Goal: Transaction & Acquisition: Purchase product/service

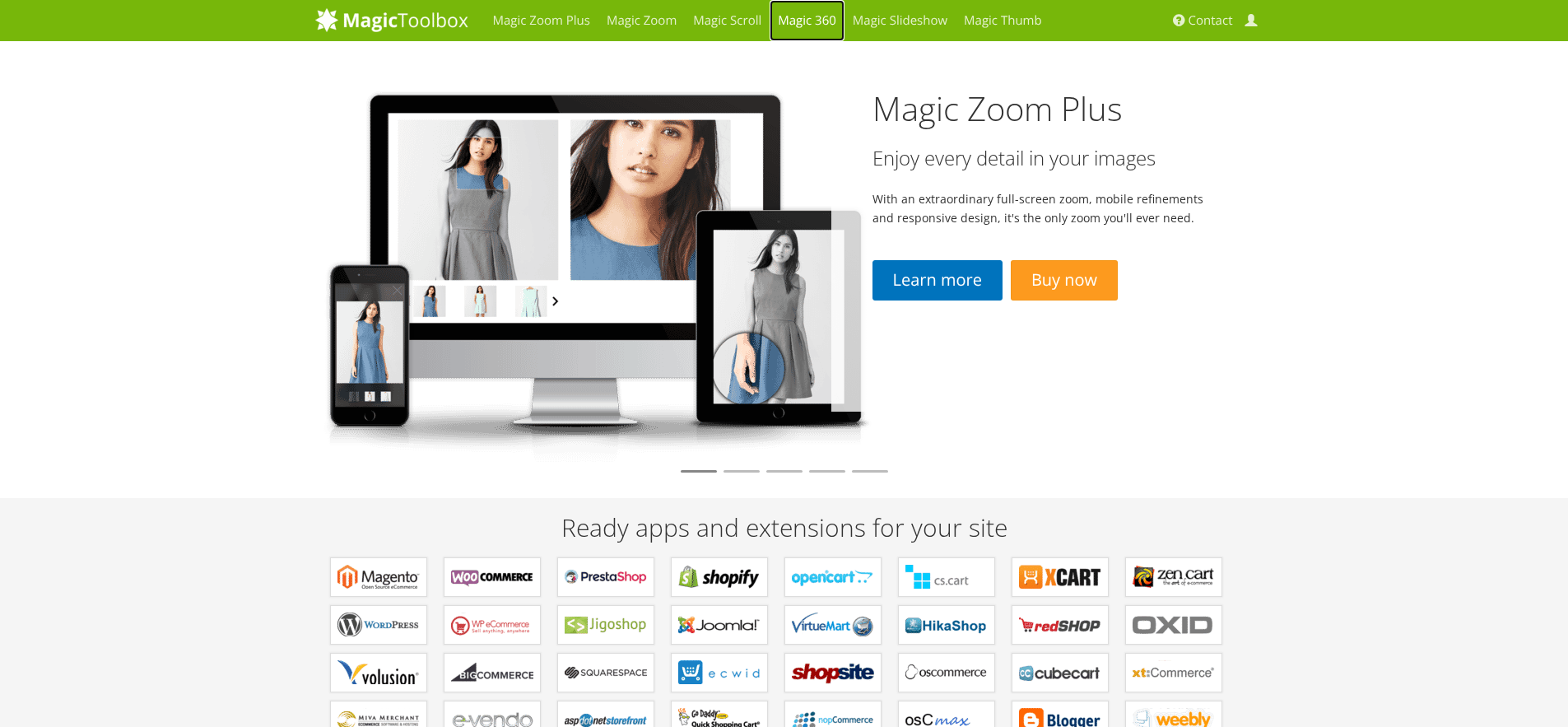
click at [800, 20] on link "Magic 360" at bounding box center [807, 20] width 75 height 41
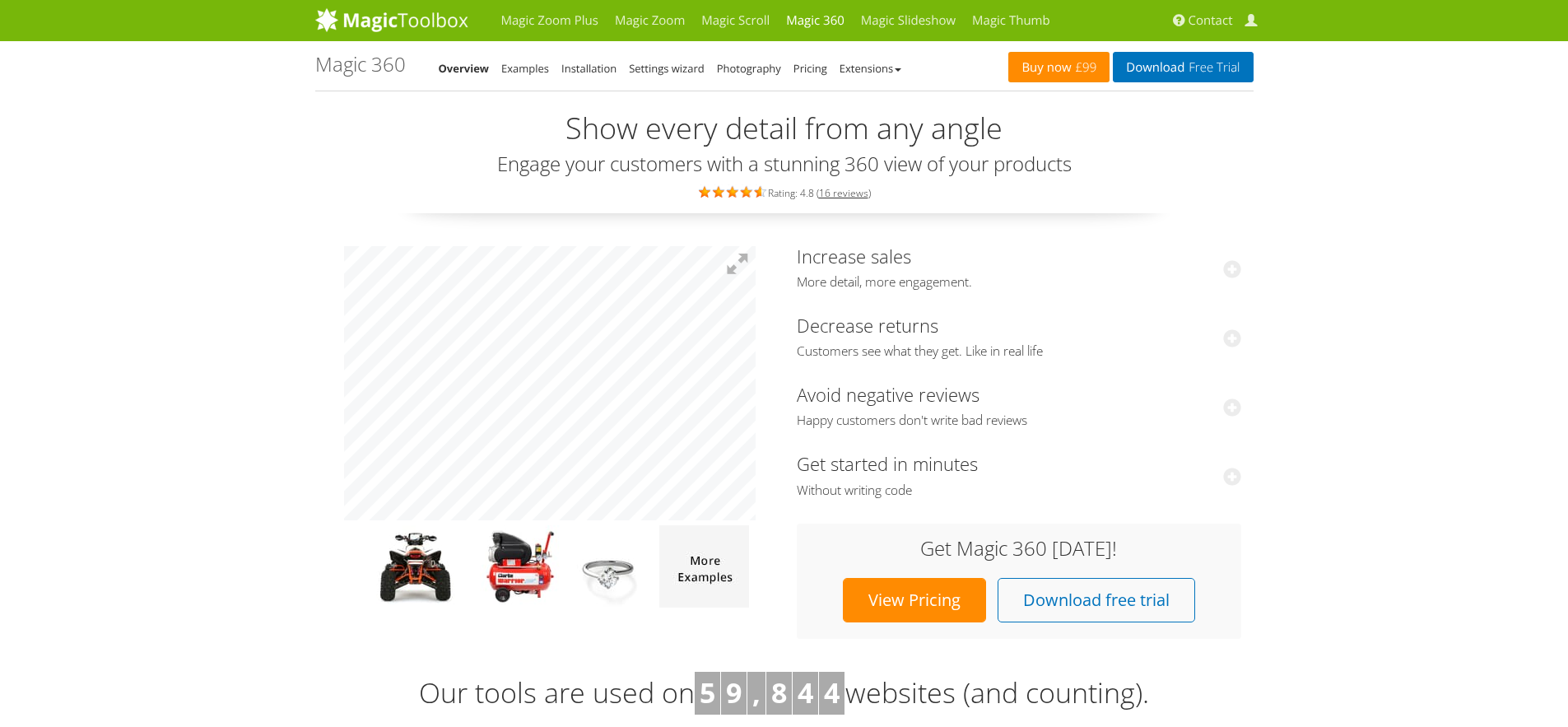
click at [1063, 64] on link "Buy now £99" at bounding box center [1059, 67] width 102 height 30
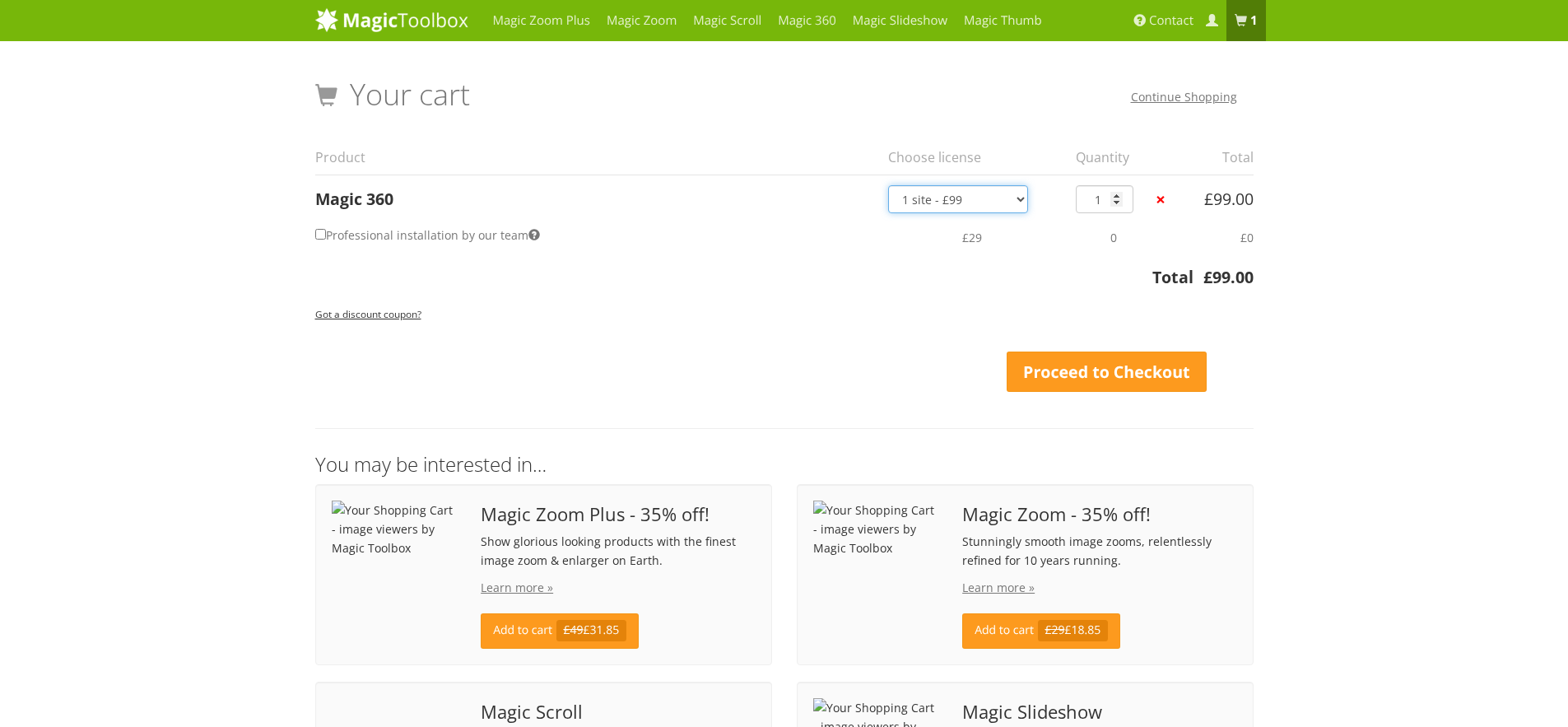
click at [950, 197] on select "1 site - £99 5 websites - £349 10 websites - £599 Unlimited - £1,199 Bundled - …" at bounding box center [958, 199] width 140 height 28
click at [888, 185] on select "1 site - £99 5 websites - £349 10 websites - £599 Unlimited - £1,199 Bundled - …" at bounding box center [958, 199] width 140 height 28
click at [419, 232] on label "Professional installation by our team" at bounding box center [428, 234] width 225 height 24
click at [326, 232] on input "Professional installation by our team" at bounding box center [321, 234] width 11 height 11
checkbox input "true"
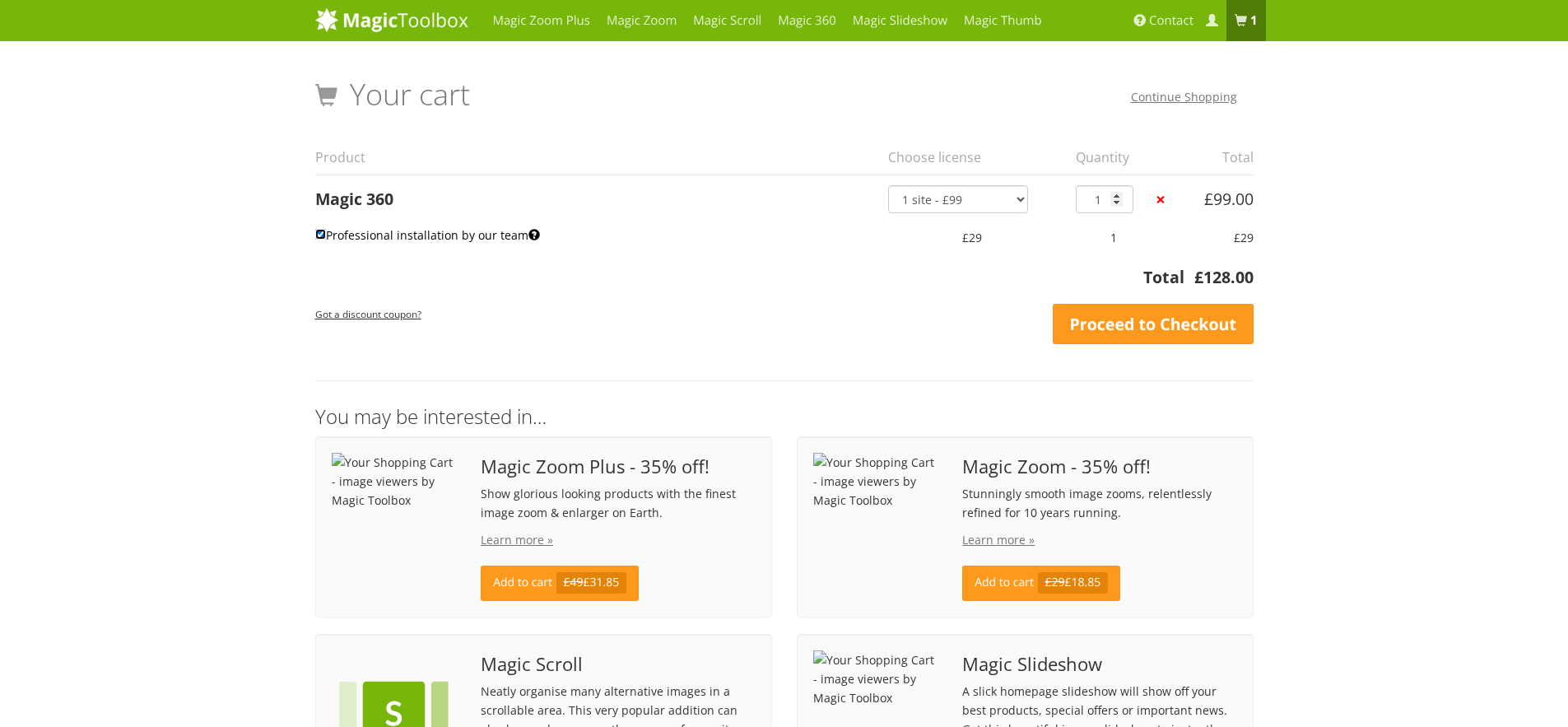
click at [322, 235] on input "Professional installation by our team" at bounding box center [321, 234] width 11 height 11
checkbox input "false"
click at [1119, 329] on link "Proceed to Checkout" at bounding box center [1152, 324] width 200 height 41
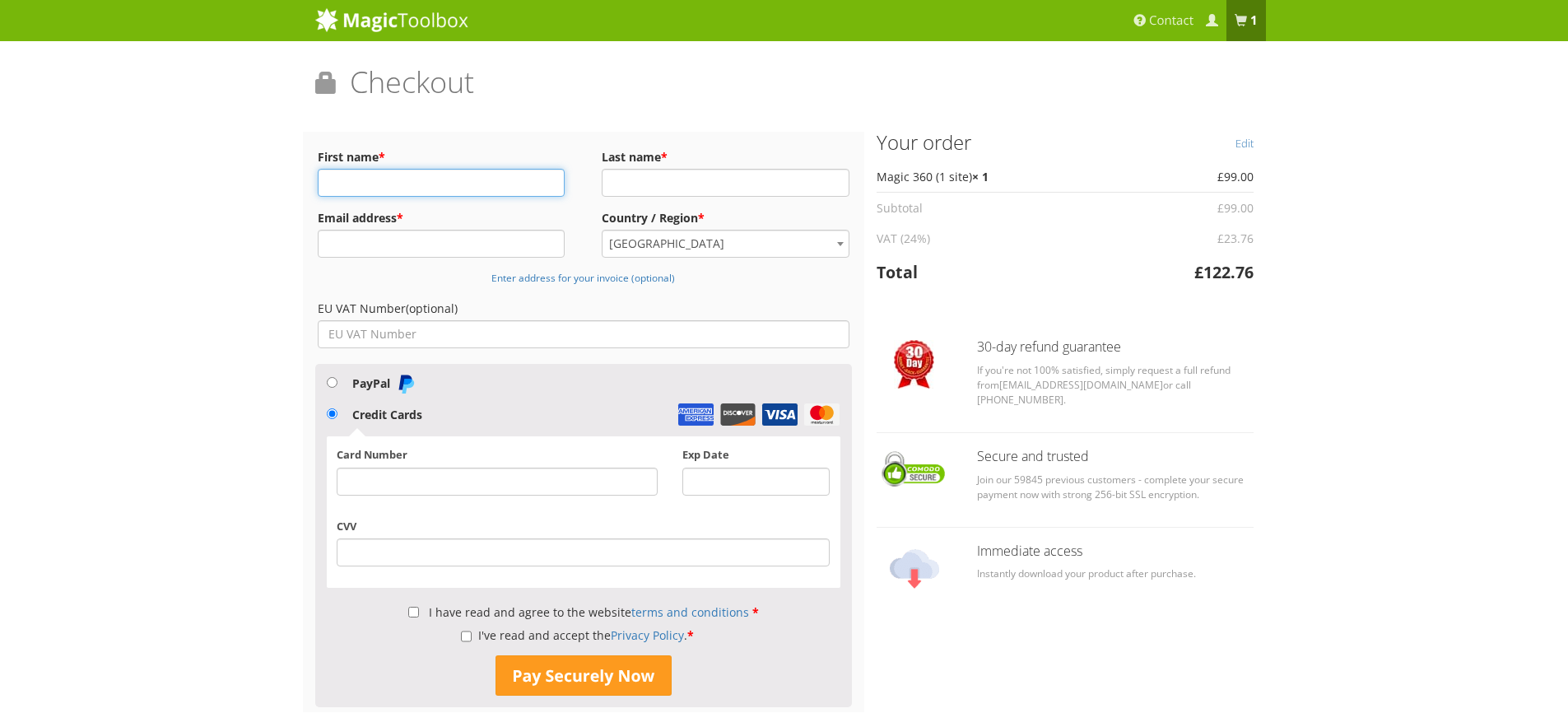
click at [451, 184] on input "First name *" at bounding box center [442, 182] width 248 height 28
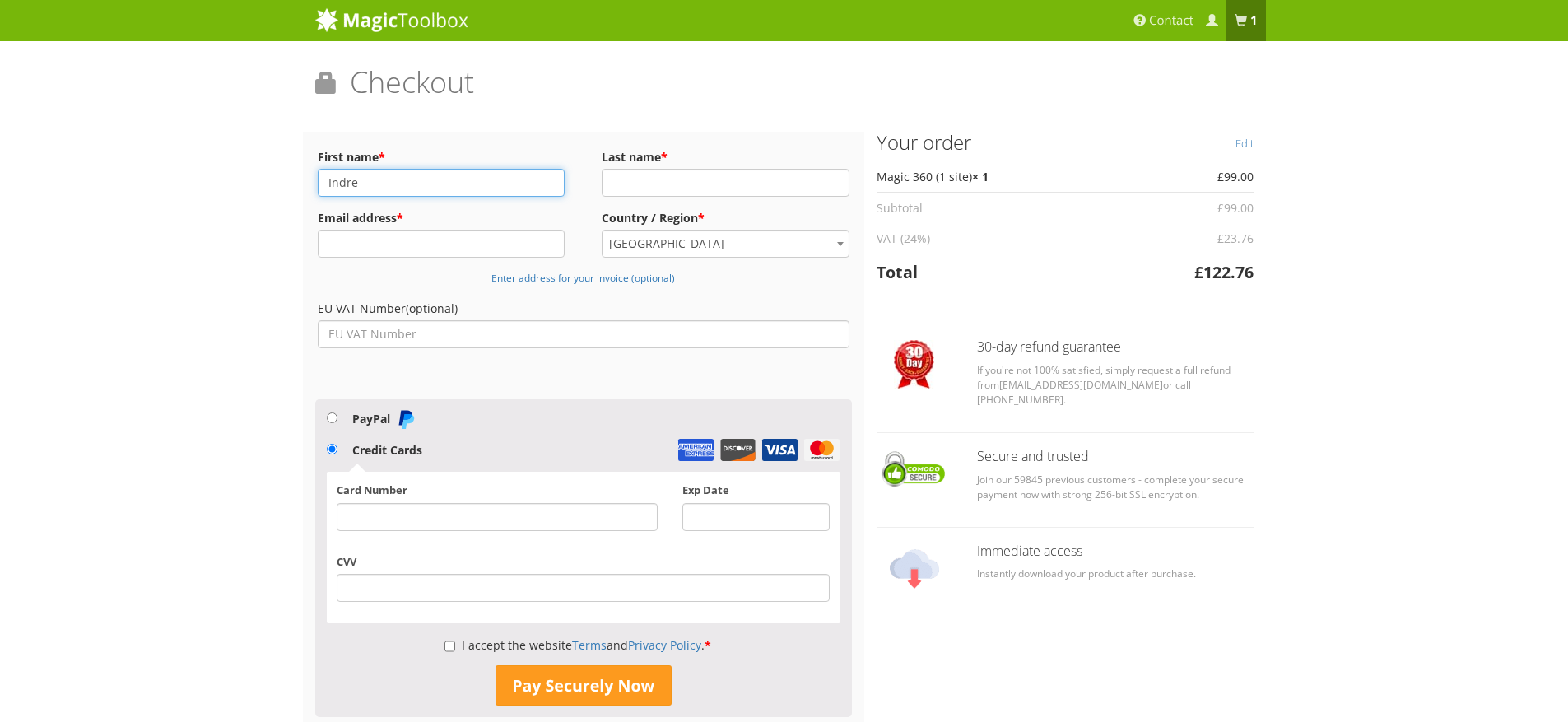
type input "Indrek"
type input "Eenmaa"
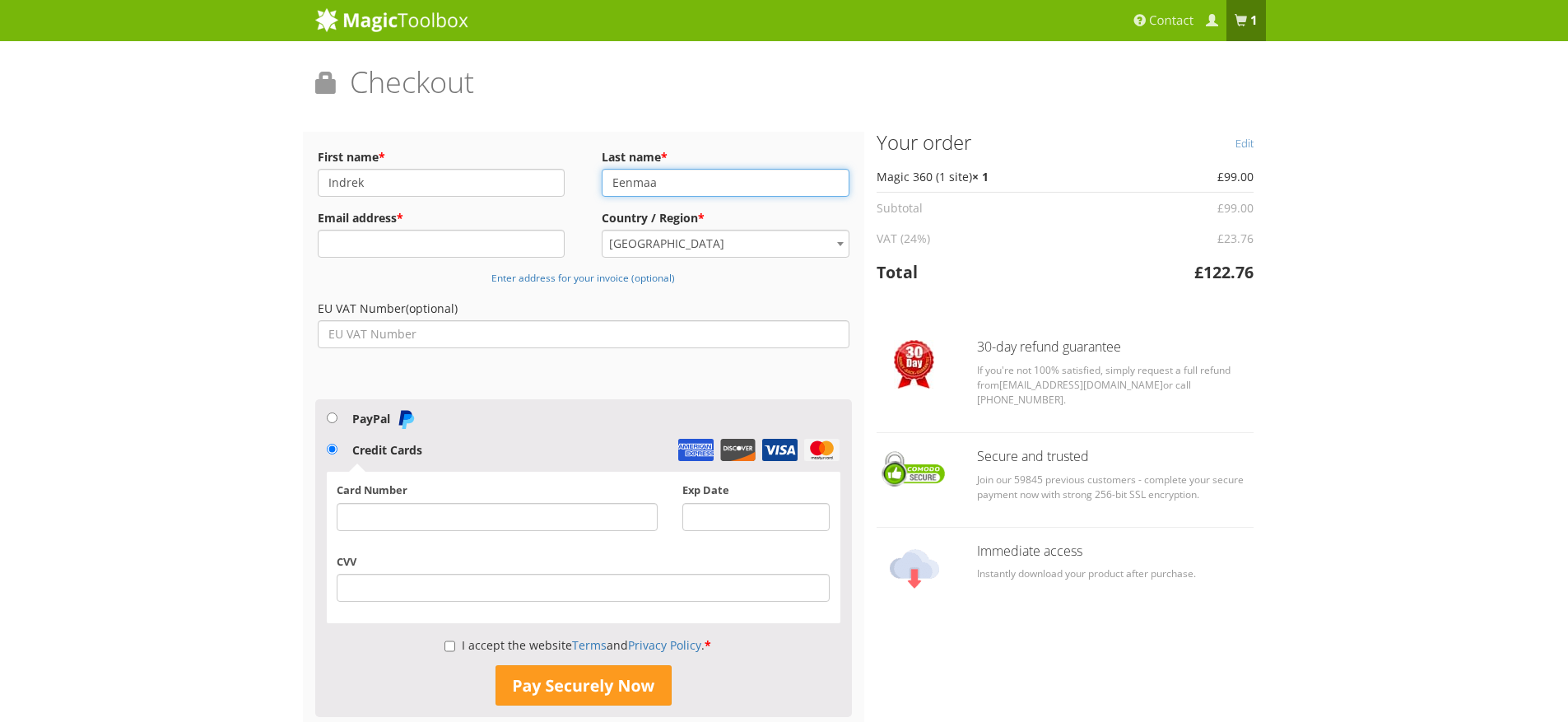
type input "info@veebihai.ee"
type input "Indrek"
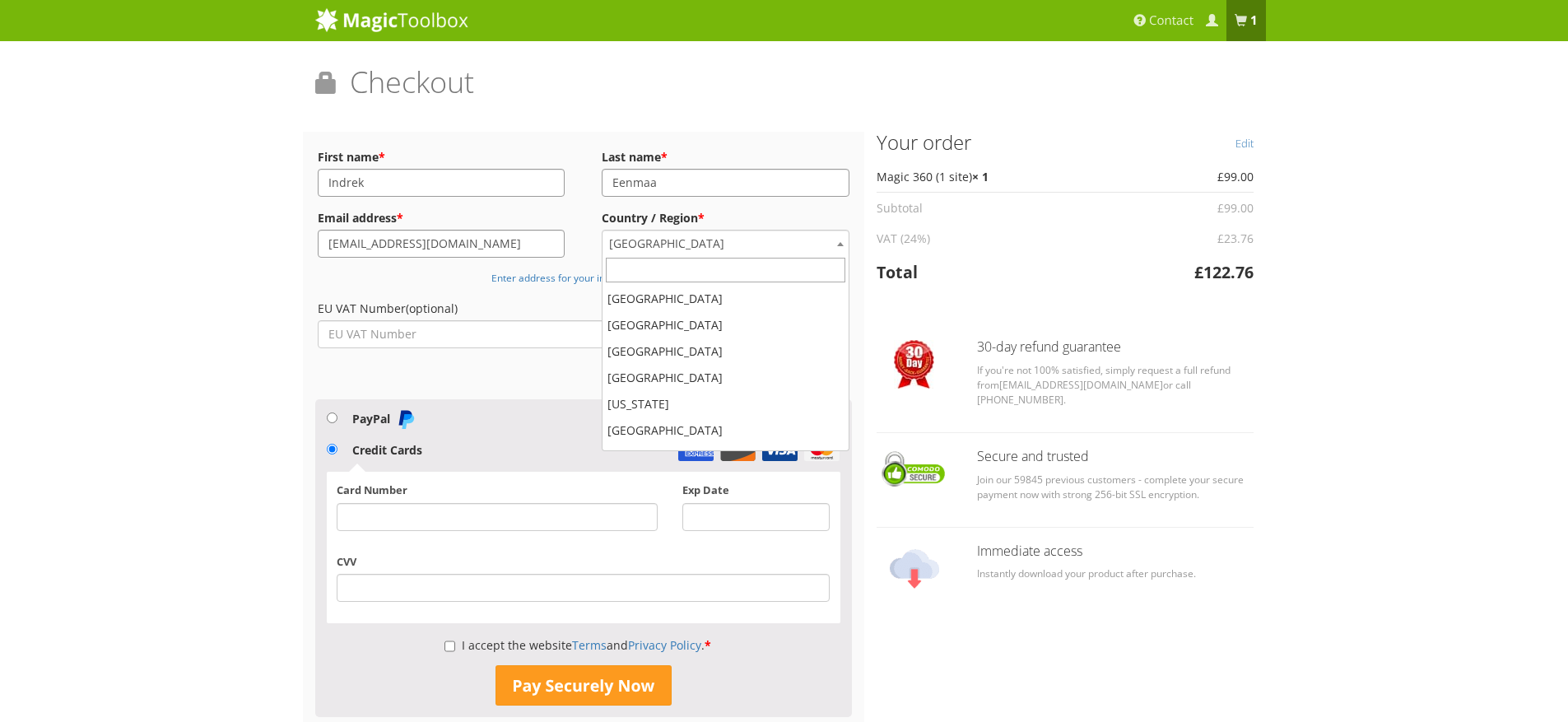
click at [715, 241] on span "Estonia" at bounding box center [725, 244] width 246 height 27
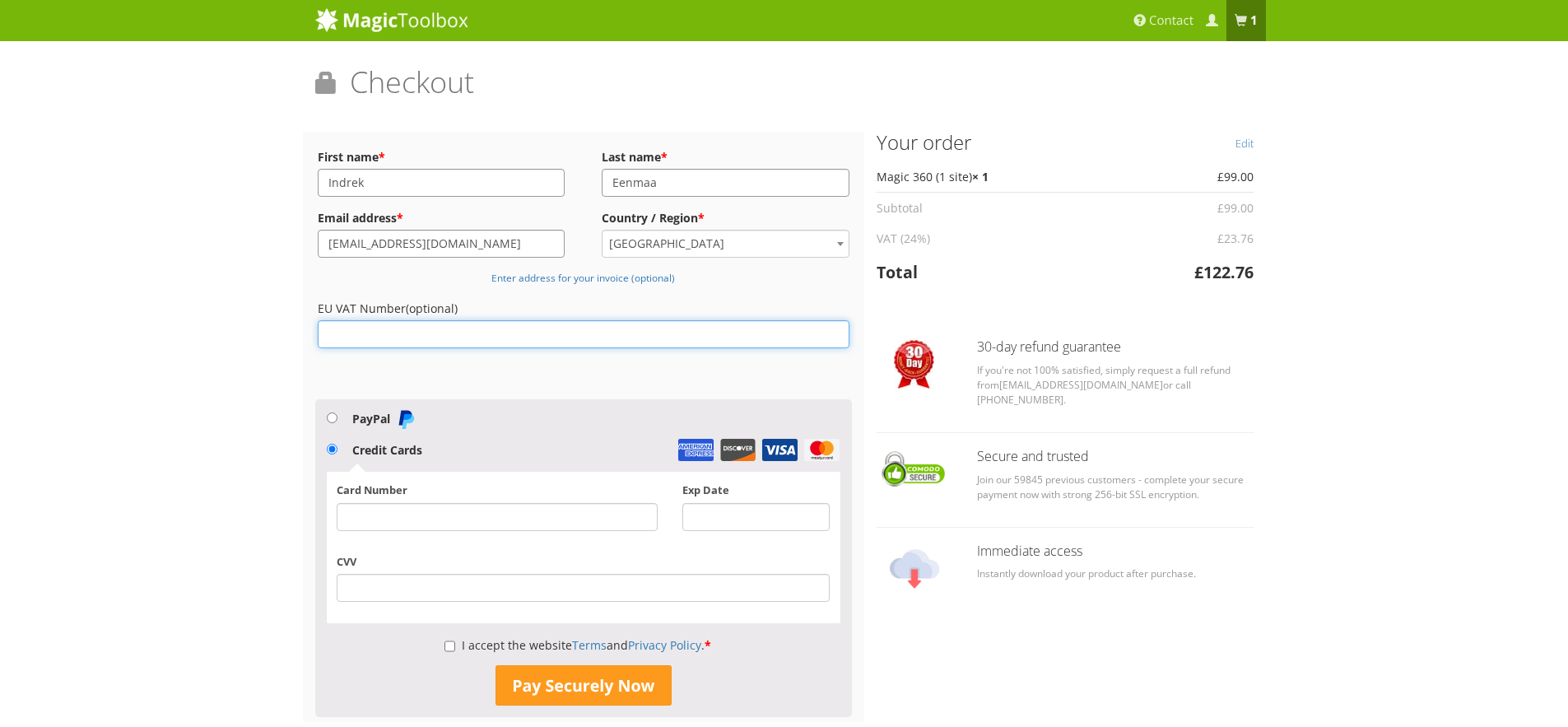
click at [430, 328] on input "EU VAT Number (optional)" at bounding box center [584, 333] width 533 height 28
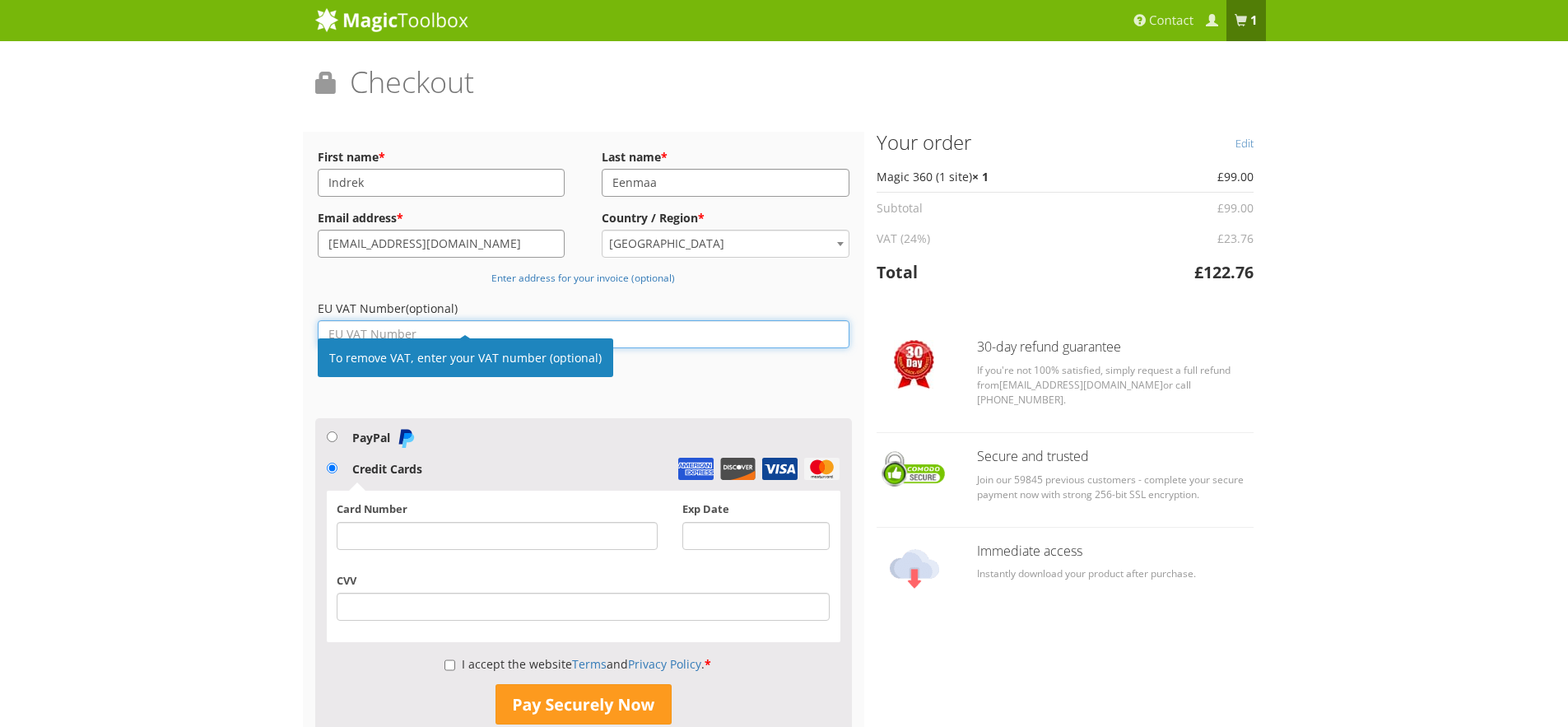
paste input "EE102368404"
type input "EE102368404"
click at [156, 314] on div "Magic Zoom Plus Magic Zoom Magic Scroll Magic 360 Magic Slideshow Magic Thumb" at bounding box center [784, 427] width 1568 height 854
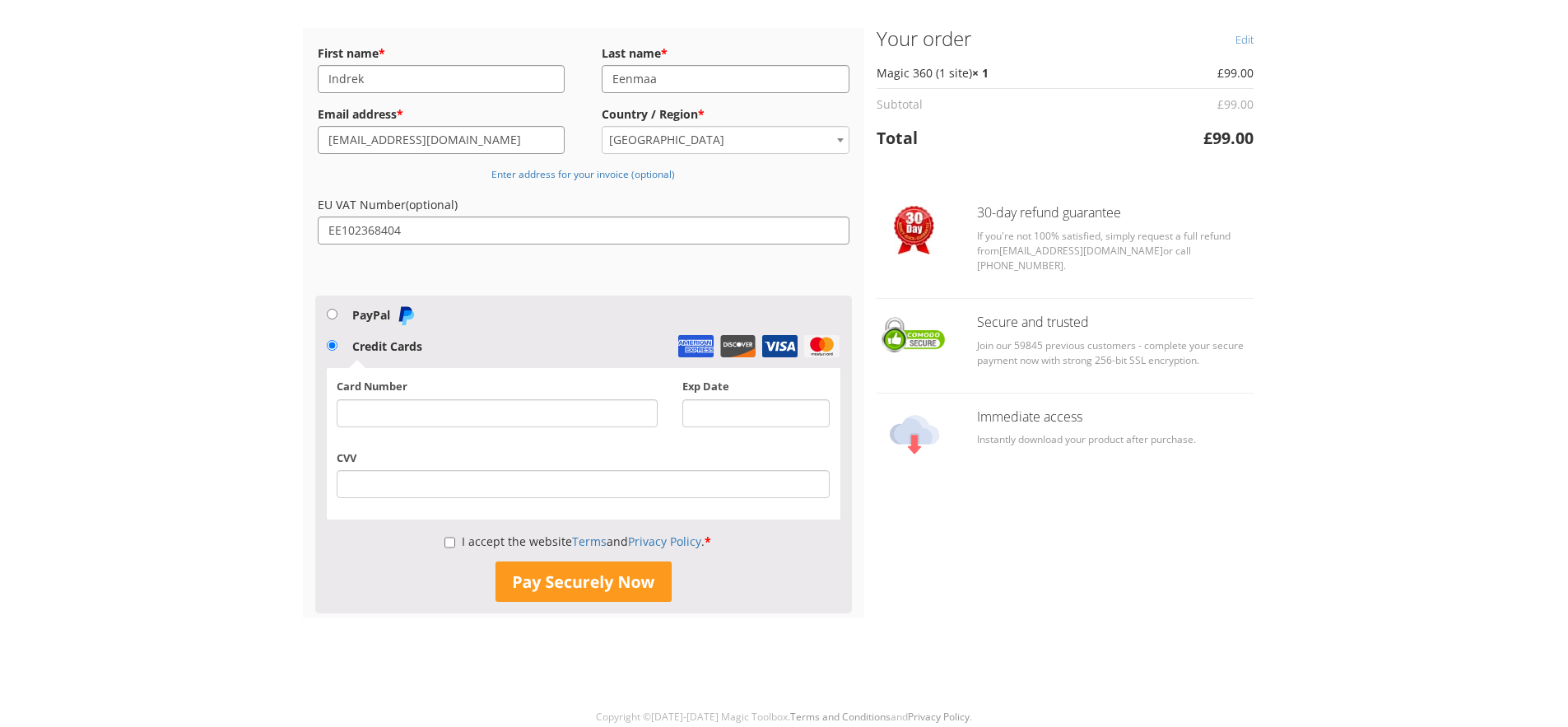
scroll to position [109, 0]
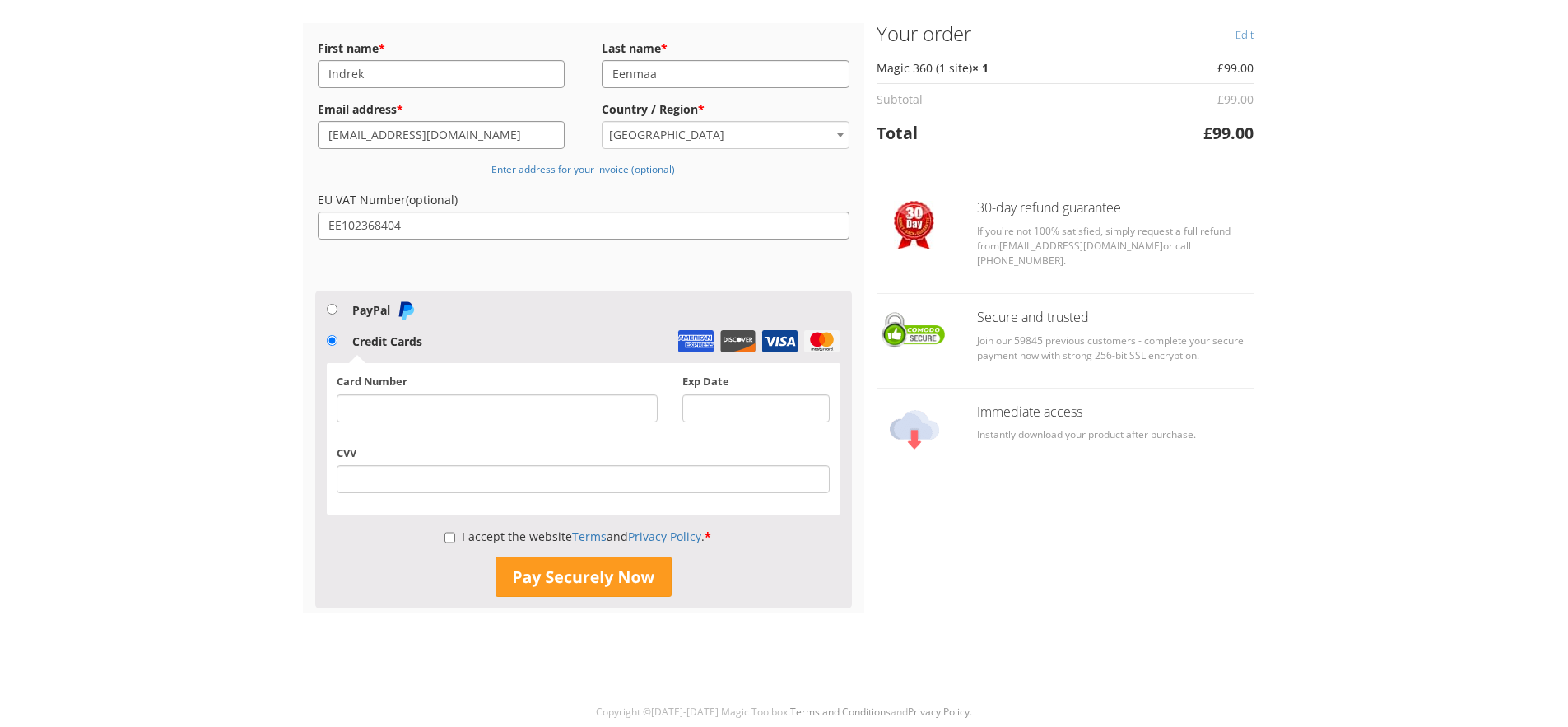
click at [347, 307] on li "PayPal Pay via PayPal." at bounding box center [584, 306] width 514 height 31
click at [429, 398] on div at bounding box center [496, 407] width 320 height 28
click at [136, 412] on div "Magic Zoom Plus Magic Zoom Magic Scroll Magic 360 Magic Slideshow Magic Thumb" at bounding box center [784, 309] width 1568 height 836
click at [451, 531] on label "I accept the website Terms and Privacy Policy . *" at bounding box center [577, 536] width 266 height 16
click at [451, 531] on input "I accept the website Terms and Privacy Policy . *" at bounding box center [450, 537] width 11 height 28
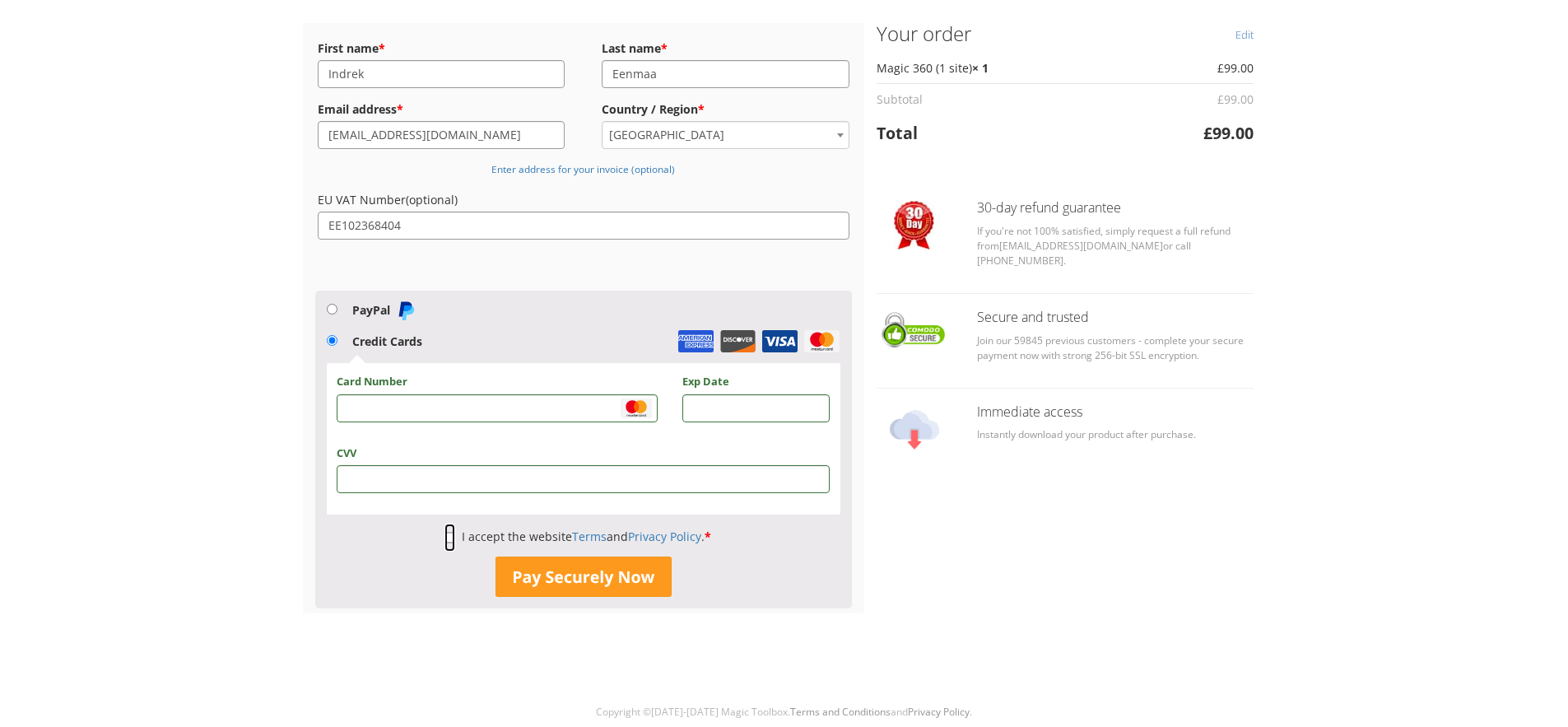
checkbox input "true"
click at [588, 580] on button "Pay Securely Now" at bounding box center [584, 576] width 176 height 41
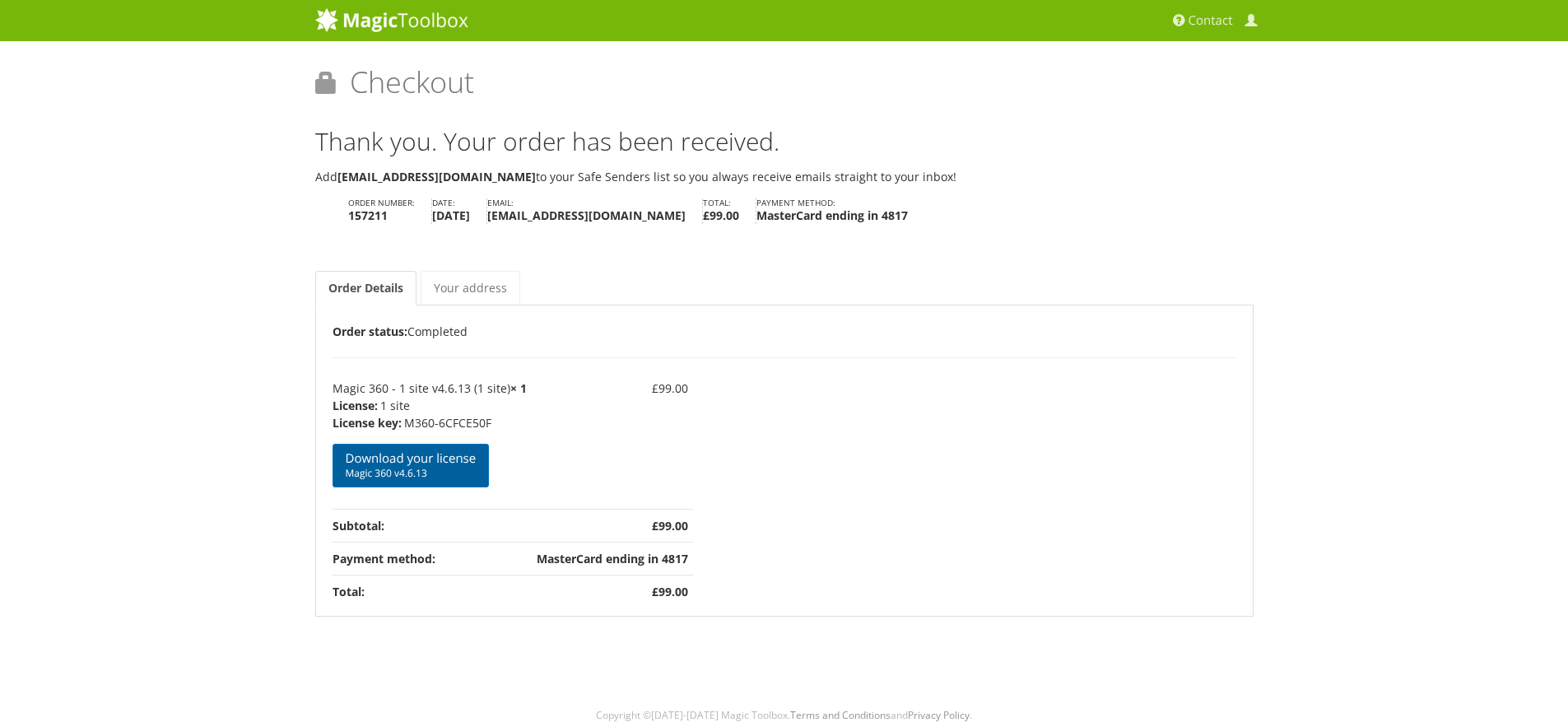
click at [444, 469] on span "Magic 360 v4.6.13" at bounding box center [411, 473] width 131 height 13
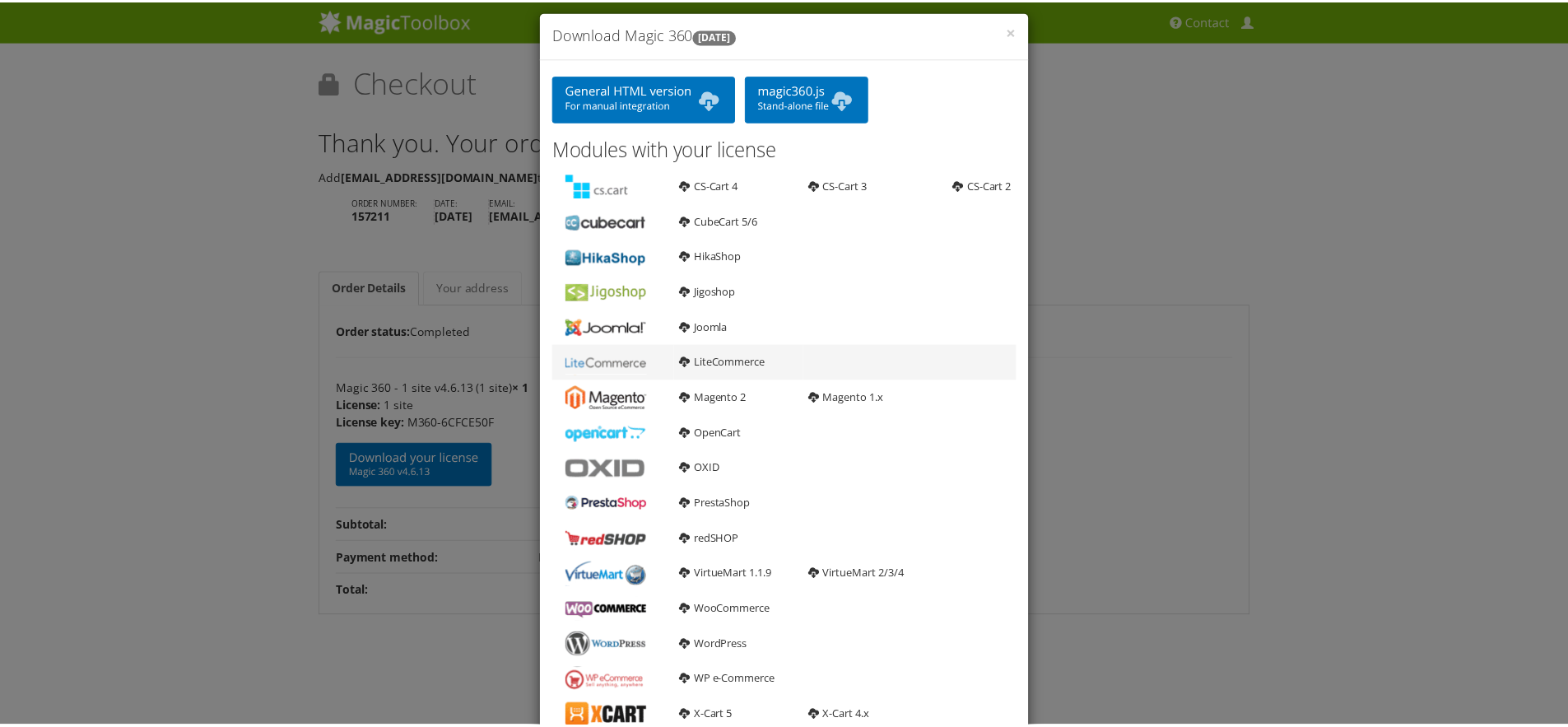
scroll to position [102, 0]
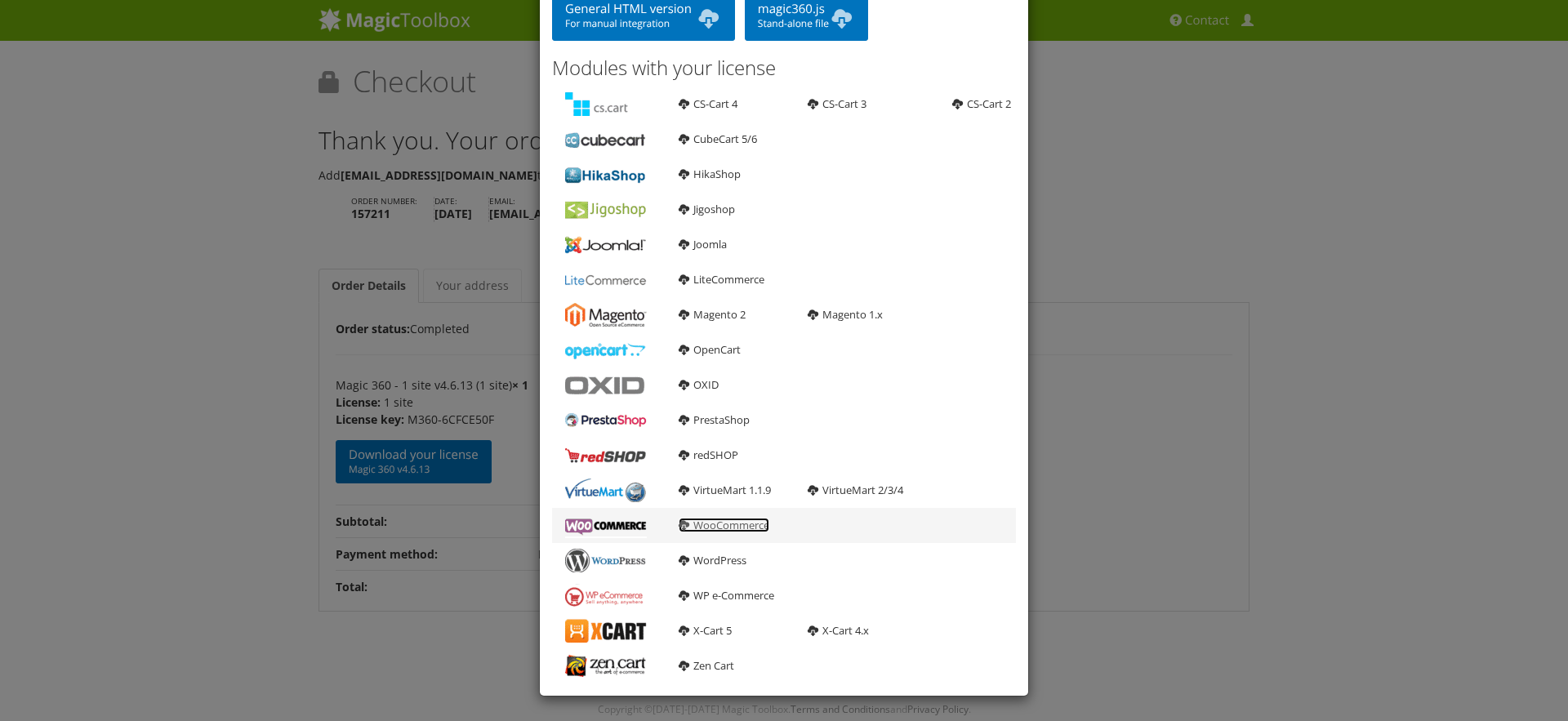
click at [734, 529] on link "WooCommerce" at bounding box center [724, 525] width 91 height 15
click at [137, 436] on div "× Download Magic 360 [DATE] General HTML version For manual integration magic36…" at bounding box center [784, 360] width 1568 height 721
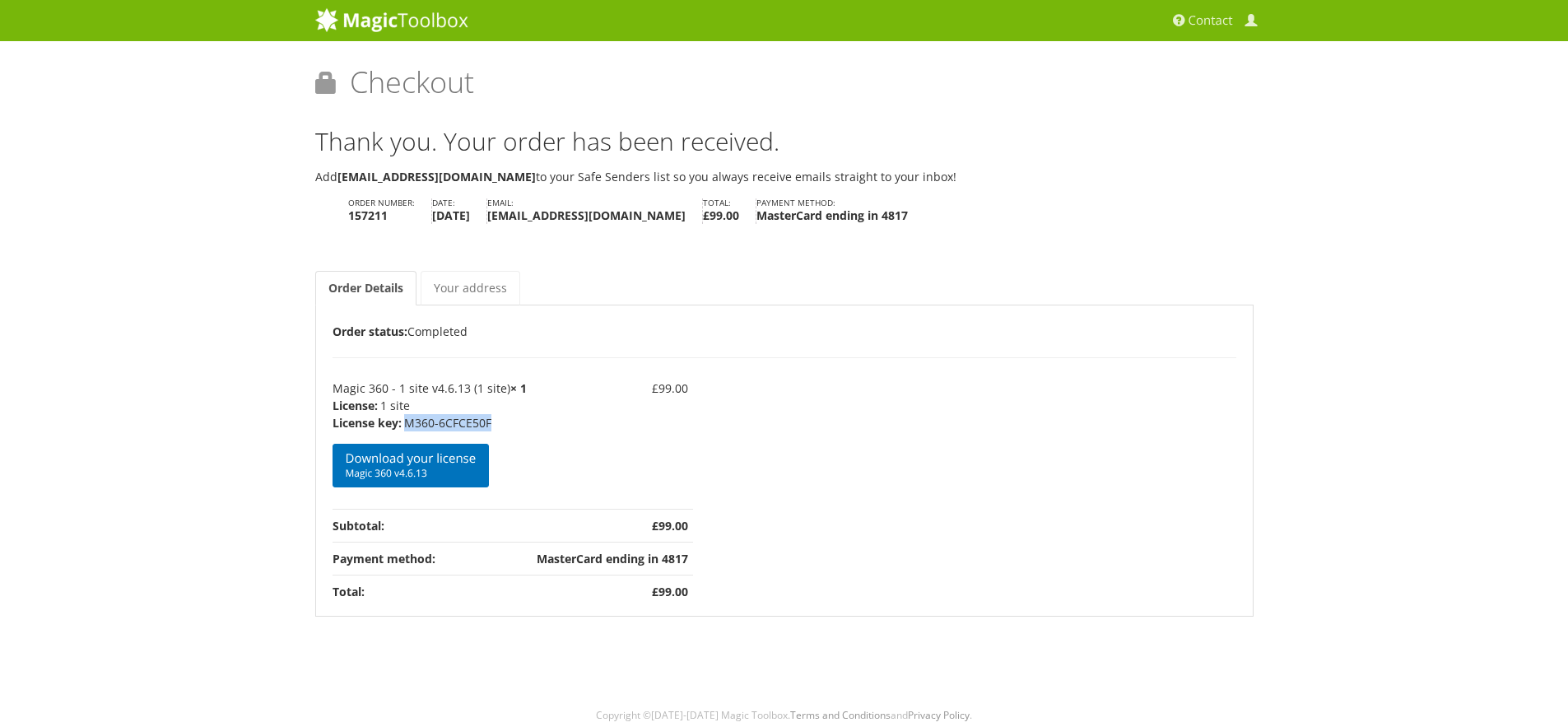
drag, startPoint x: 422, startPoint y: 425, endPoint x: 404, endPoint y: 424, distance: 18.0
click at [404, 424] on p "M360-6CFCE50F" at bounding box center [429, 422] width 194 height 17
copy p "M360-6CFCE50F"
